Goal: Task Accomplishment & Management: Use online tool/utility

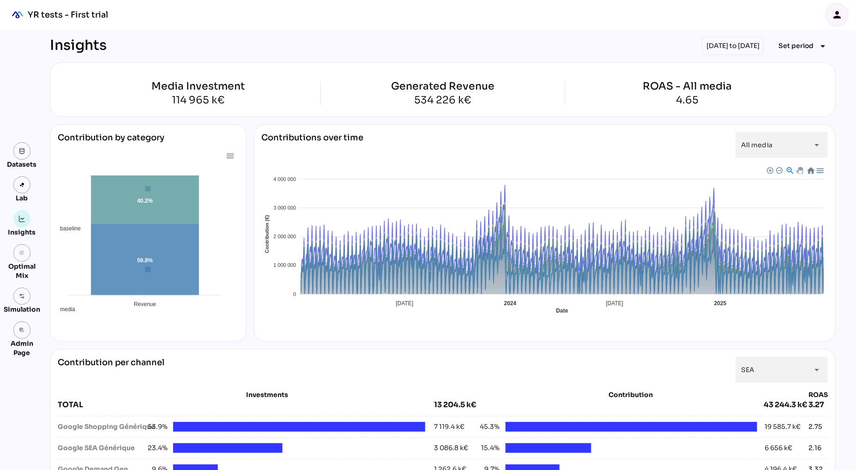
click at [838, 14] on icon "person" at bounding box center [837, 14] width 11 height 11
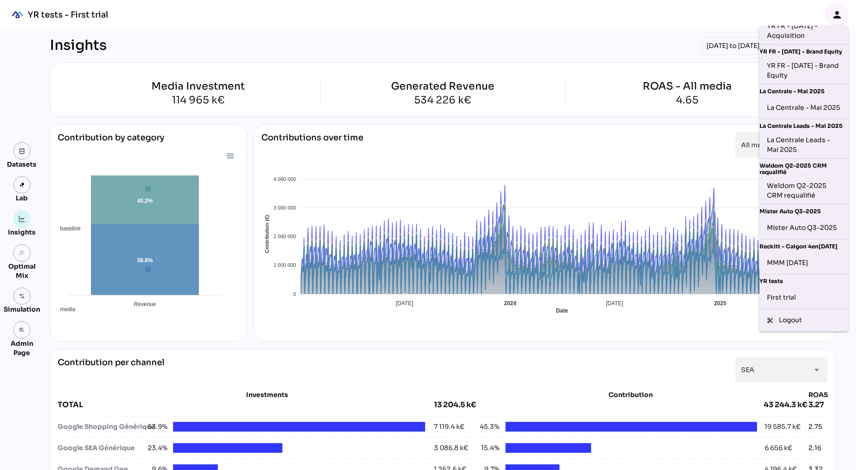
scroll to position [211, 0]
click at [799, 266] on div "MMM [DATE]" at bounding box center [804, 262] width 74 height 15
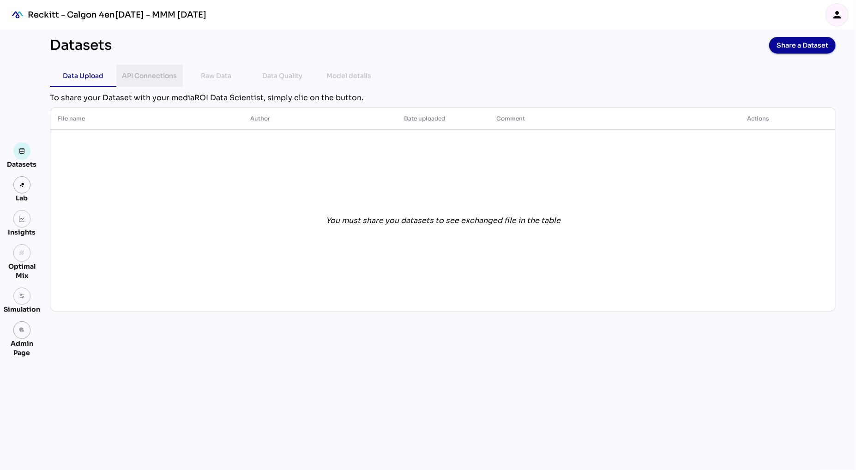
click at [159, 78] on div "API Connections" at bounding box center [149, 75] width 55 height 11
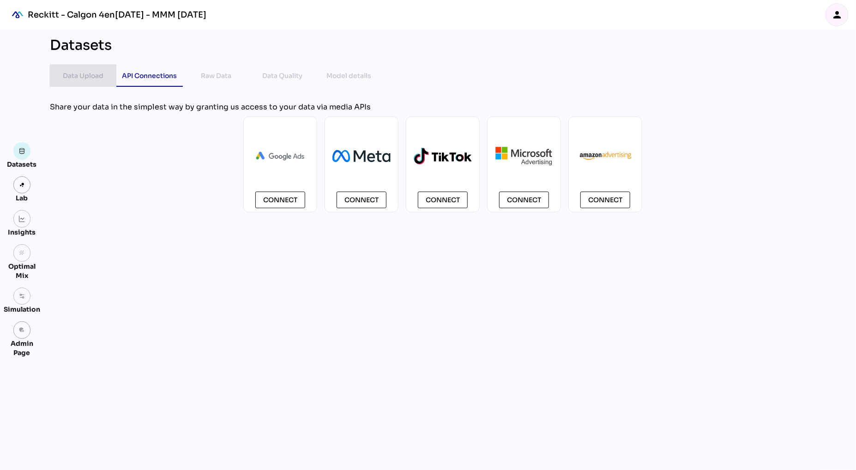
click at [69, 73] on div "Data Upload" at bounding box center [83, 75] width 41 height 11
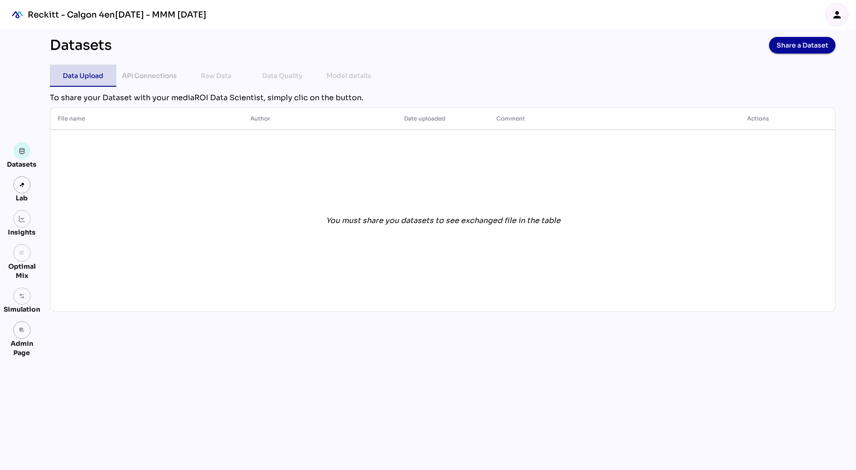
click at [89, 78] on div "Data Upload" at bounding box center [83, 75] width 41 height 11
click at [139, 75] on div "API Connections" at bounding box center [149, 75] width 55 height 11
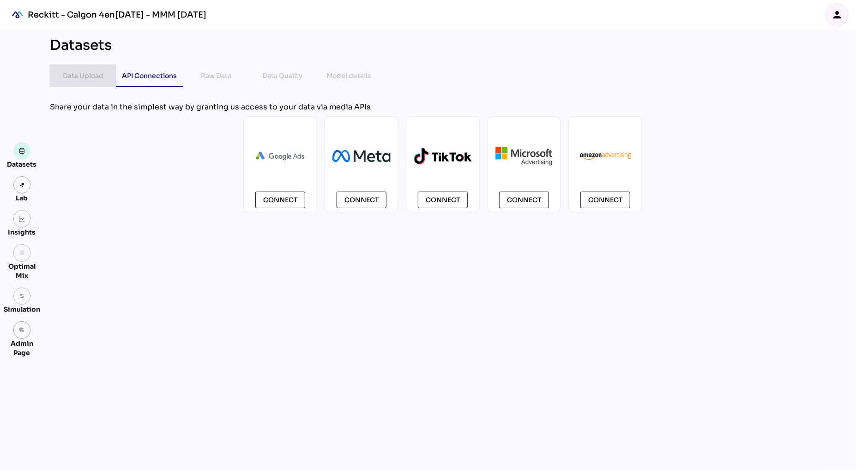
click at [82, 73] on div "Data Upload" at bounding box center [83, 75] width 41 height 11
